Goal: Task Accomplishment & Management: Use online tool/utility

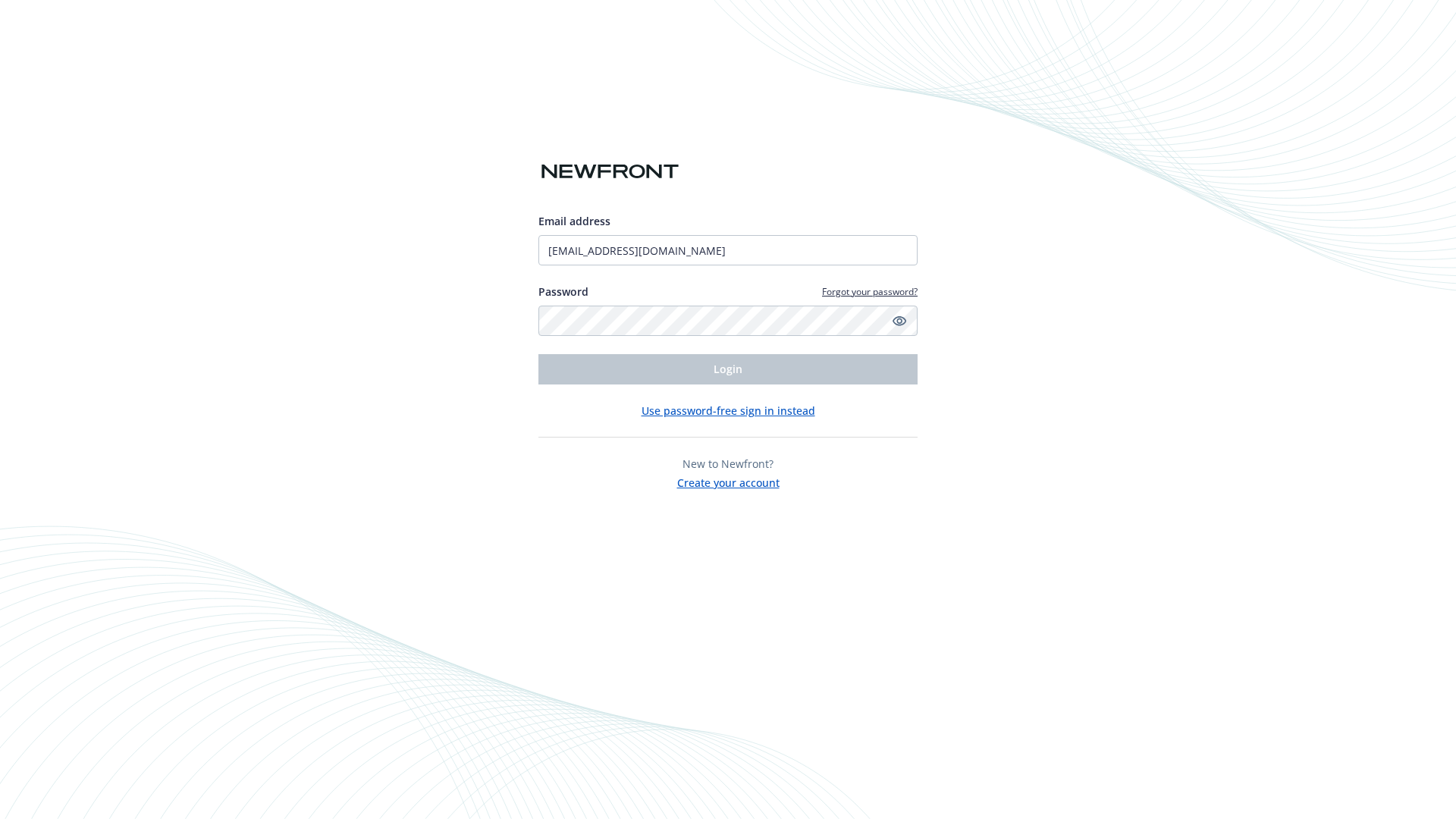
type input "[EMAIL_ADDRESS][DOMAIN_NAME]"
click at [728, 369] on span "Login" at bounding box center [728, 369] width 29 height 15
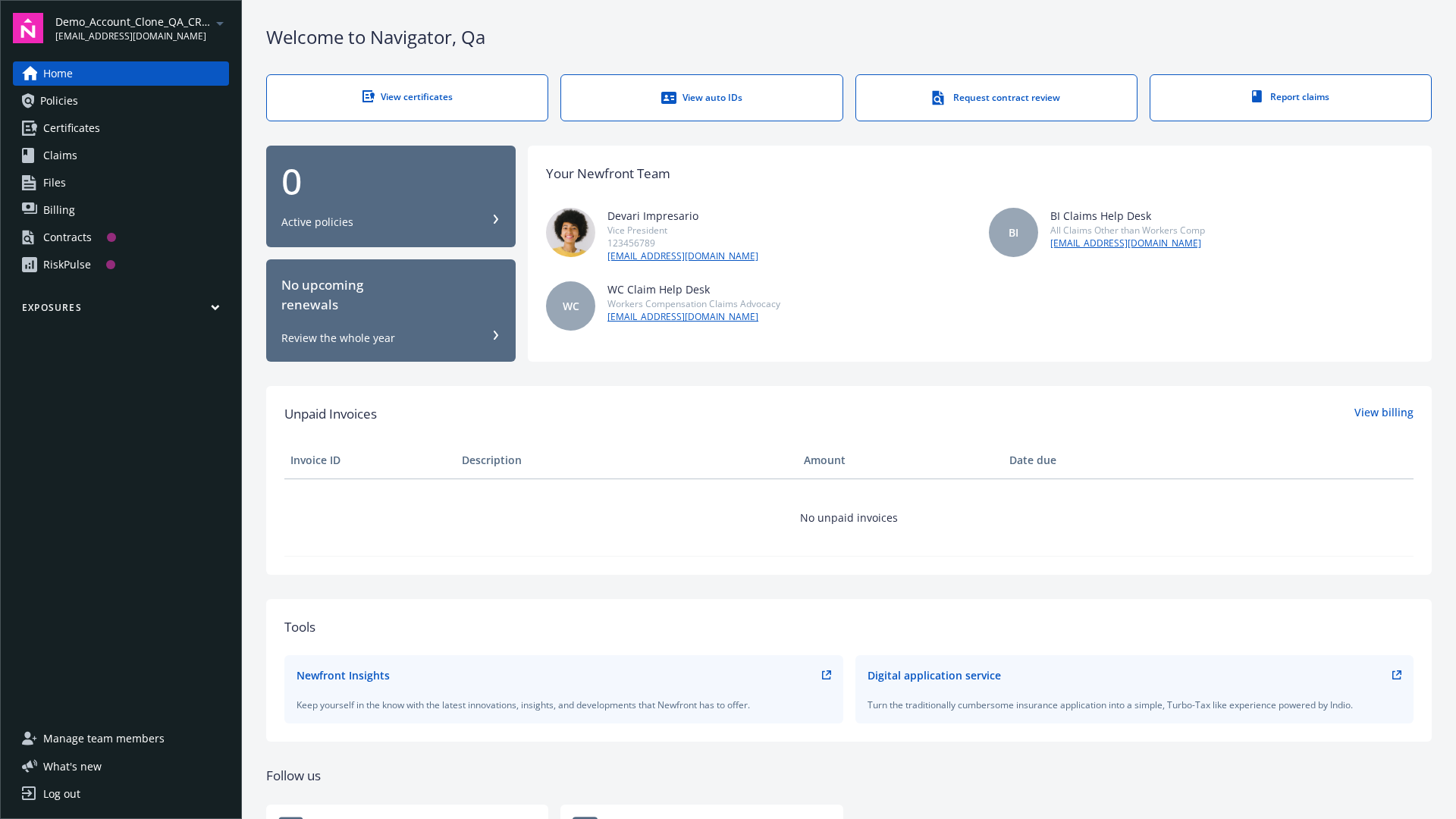
click at [142, 28] on span "Demo_Account_Clone_QA_CR_Tests_Prospect" at bounding box center [133, 22] width 156 height 16
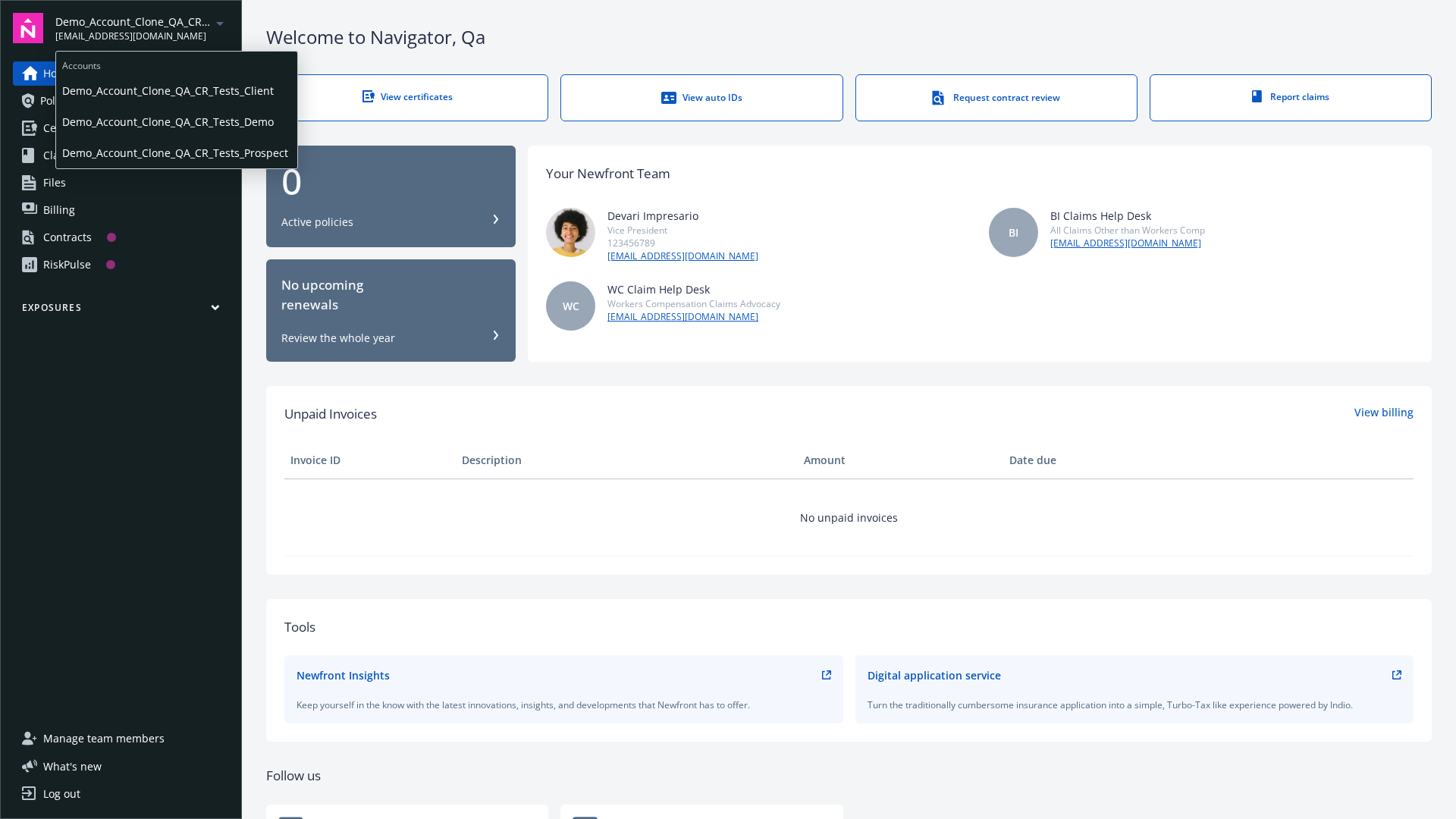
click at [176, 90] on span "Demo_Account_Clone_QA_CR_Tests_Client" at bounding box center [177, 91] width 229 height 31
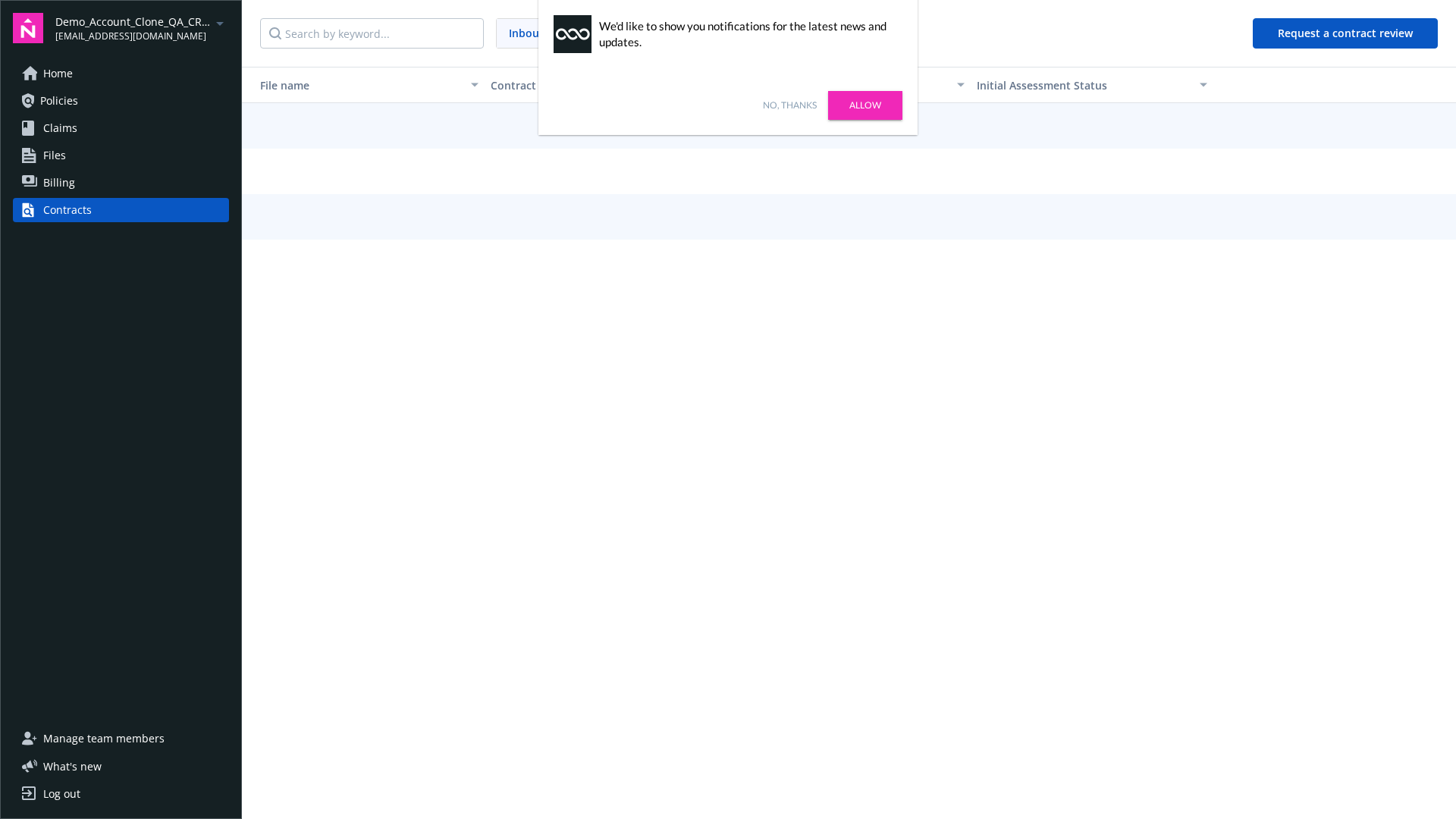
click at [790, 106] on link "No, thanks" at bounding box center [789, 105] width 54 height 14
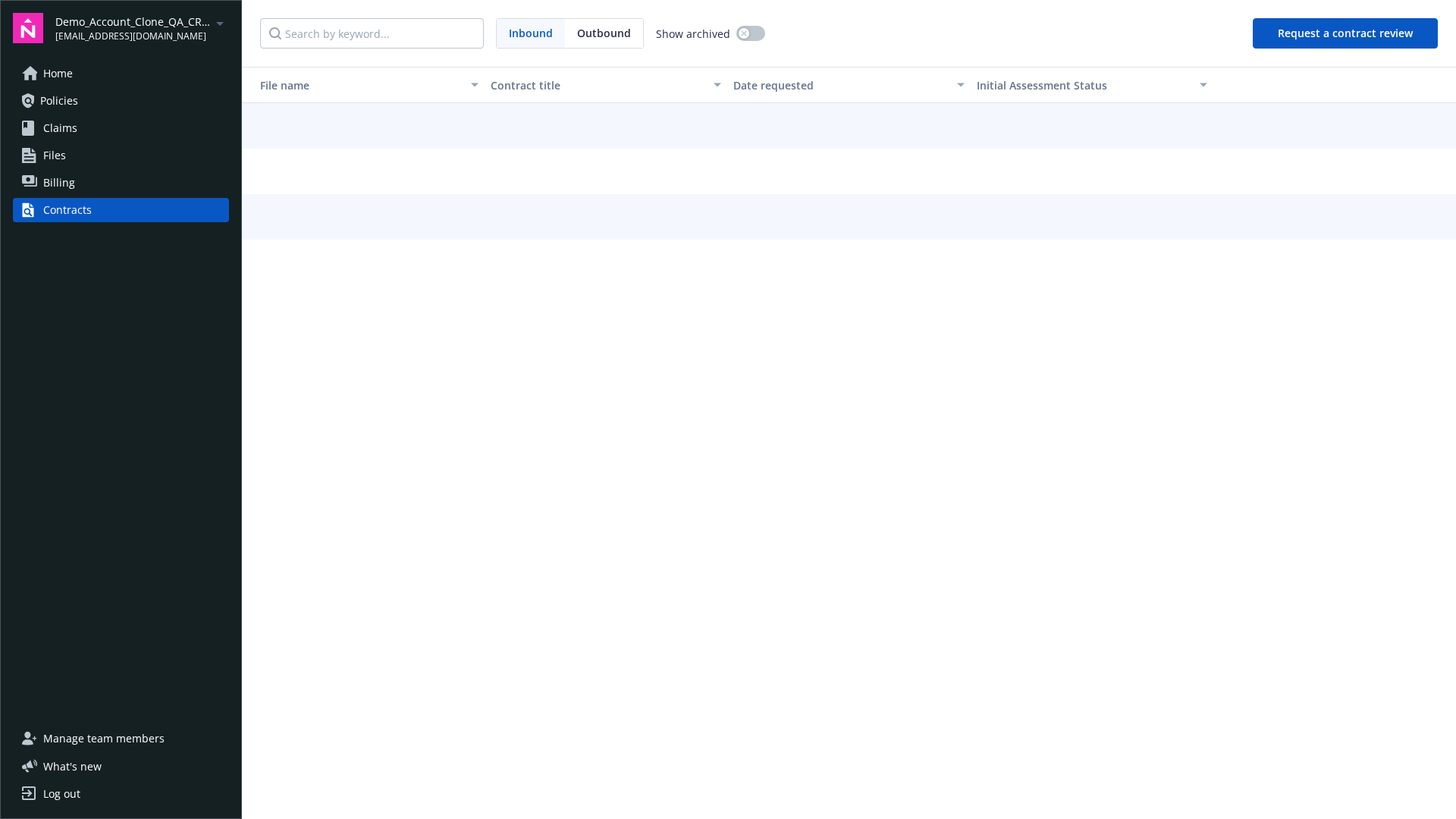
click at [1346, 34] on button "Request a contract review" at bounding box center [1345, 33] width 185 height 30
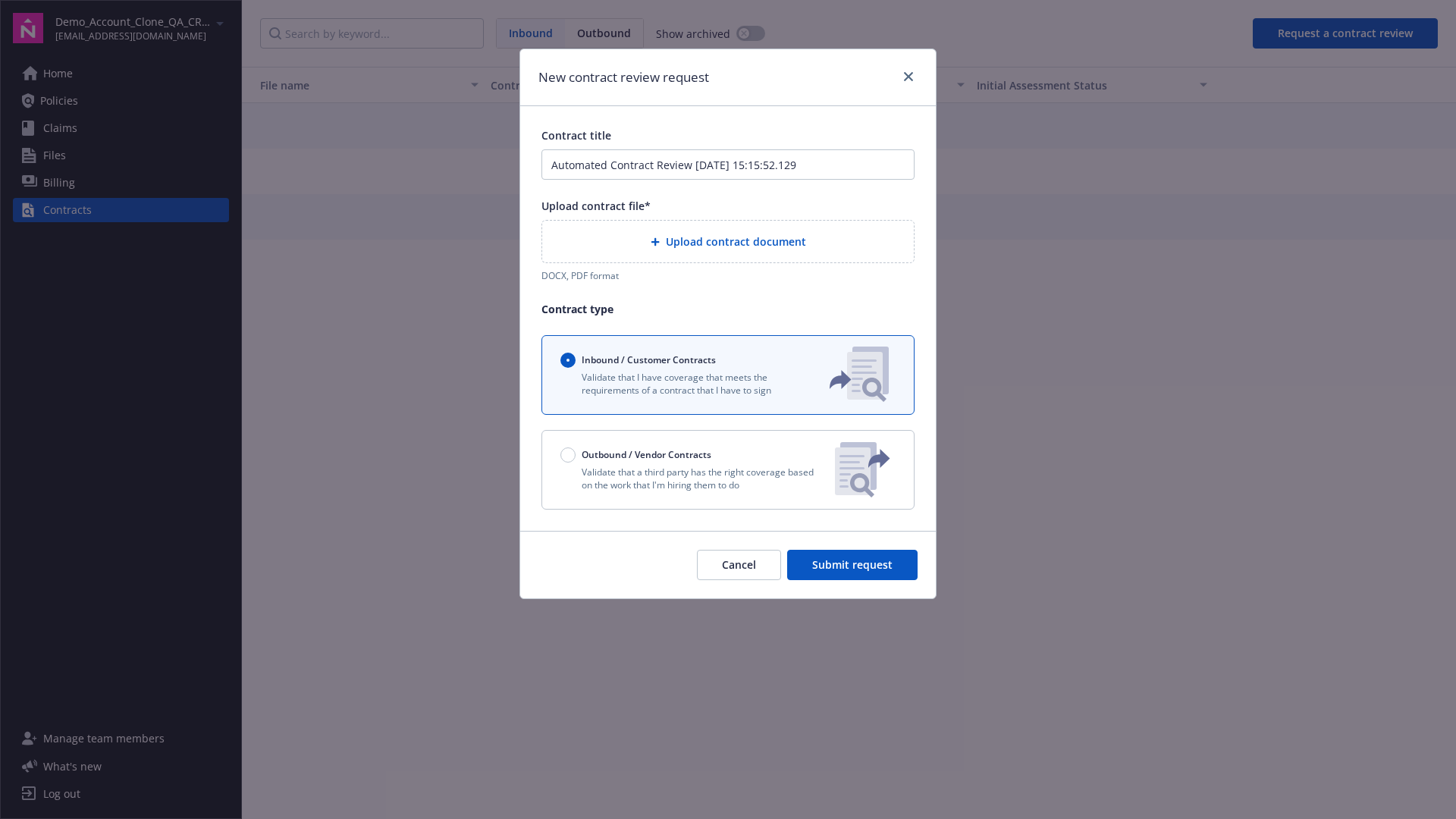
type input "Automated Contract Review 08-25-2025 15:15:52.129"
click at [728, 470] on p "Validate that a third party has the right coverage based on the work that I'm h…" at bounding box center [692, 479] width 262 height 25
radio input "false"
radio input "true"
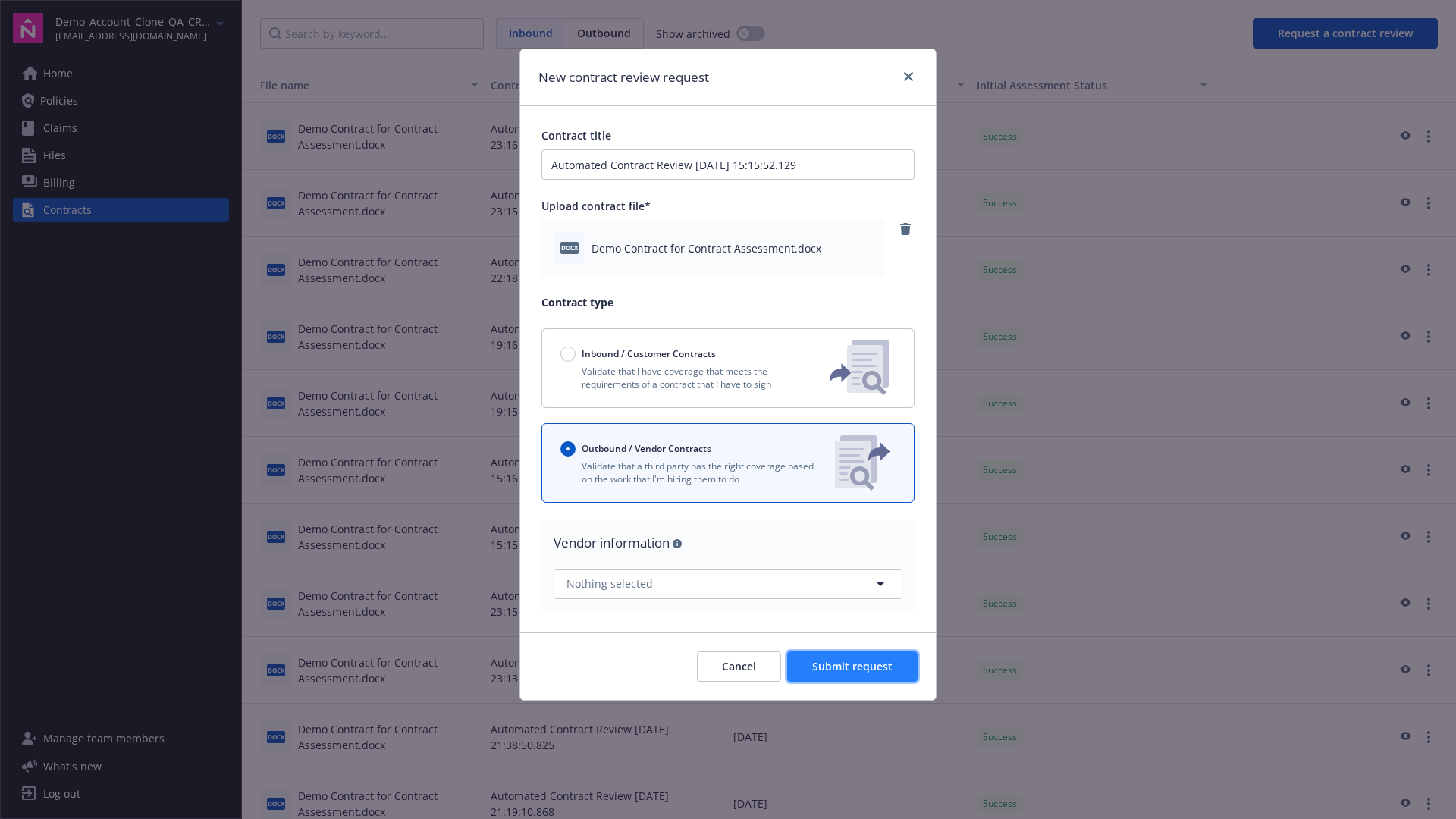
click at [854, 666] on span "Submit request" at bounding box center [853, 666] width 80 height 15
